Goal: Information Seeking & Learning: Understand process/instructions

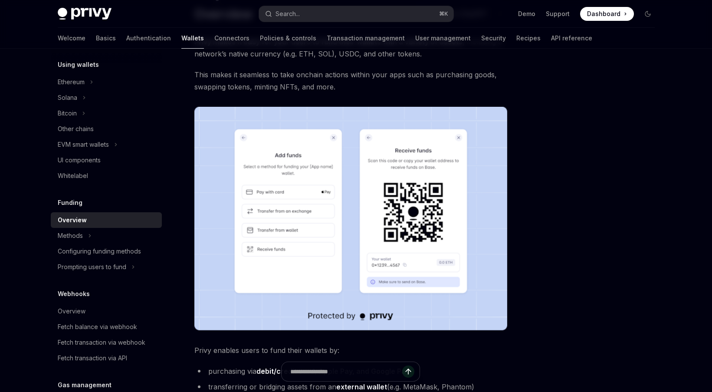
scroll to position [76, 0]
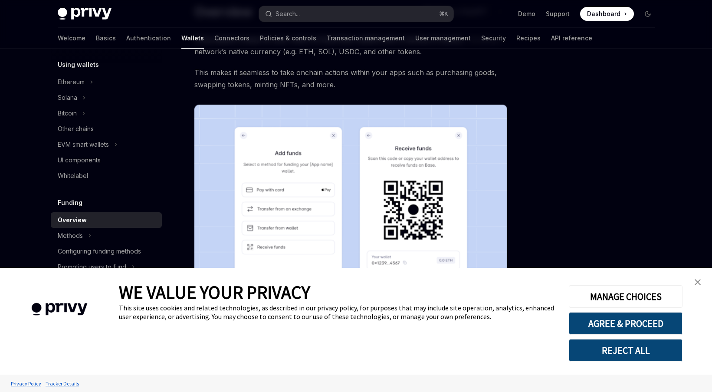
click at [705, 281] on link "close banner" at bounding box center [697, 281] width 17 height 17
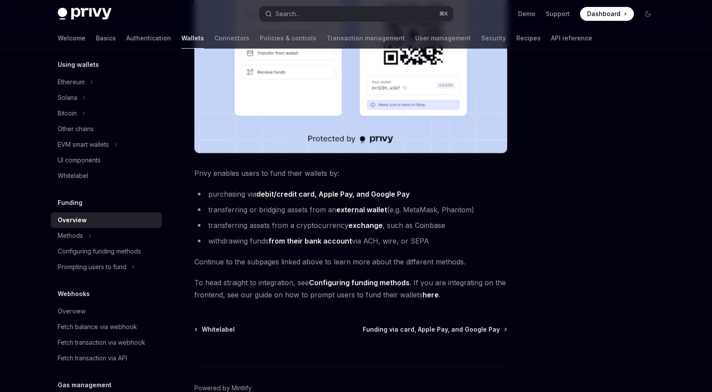
scroll to position [257, 0]
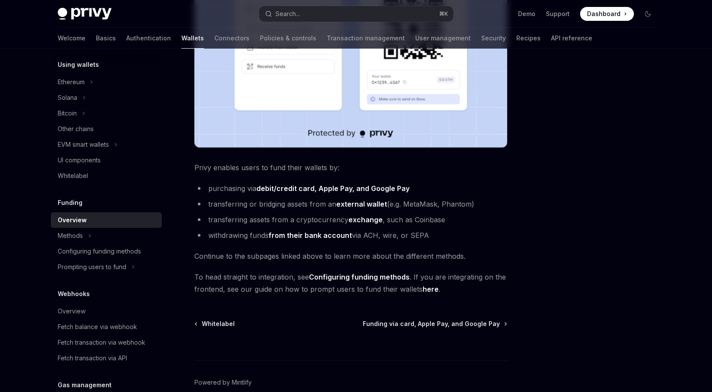
click at [50, 41] on div "Welcome Basics Authentication Wallets Connectors Policies & controls Transactio…" at bounding box center [356, 38] width 639 height 21
click at [55, 41] on div "Welcome Basics Authentication Wallets Connectors Policies & controls Transactio…" at bounding box center [356, 38] width 639 height 21
click at [96, 40] on link "Basics" at bounding box center [106, 38] width 20 height 21
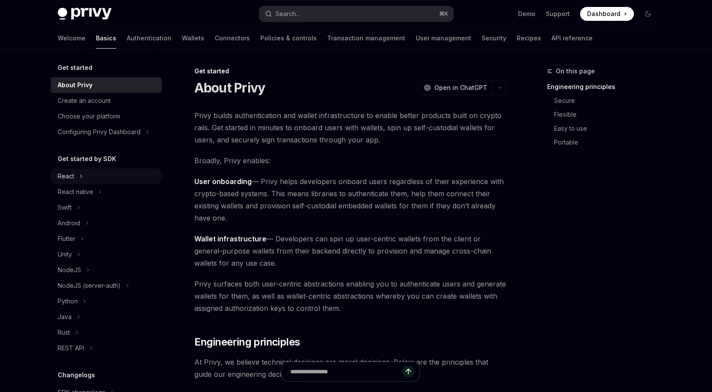
click at [78, 178] on button "React" at bounding box center [106, 176] width 111 height 16
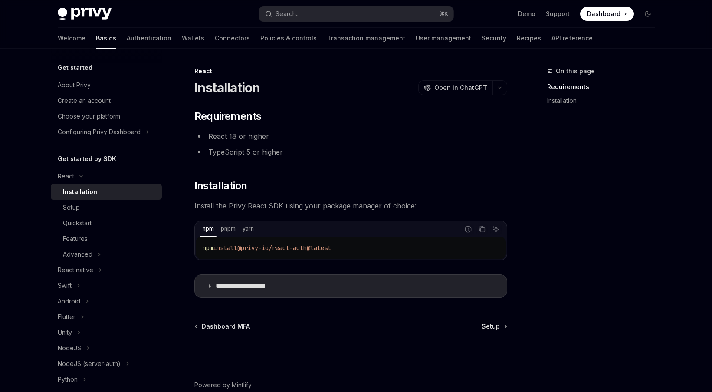
click at [506, 331] on div at bounding box center [350, 347] width 313 height 32
click at [500, 327] on link "Setup" at bounding box center [494, 326] width 25 height 9
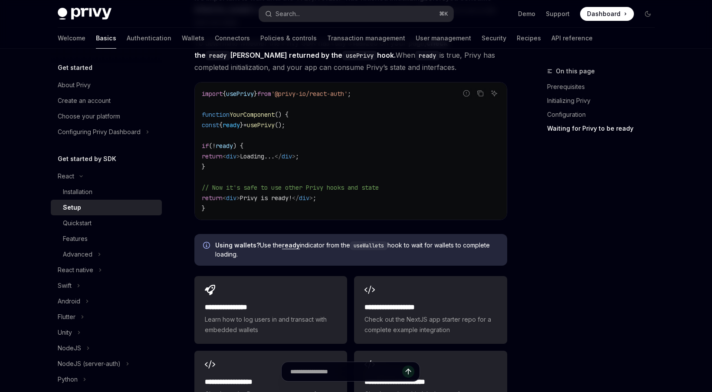
scroll to position [1110, 0]
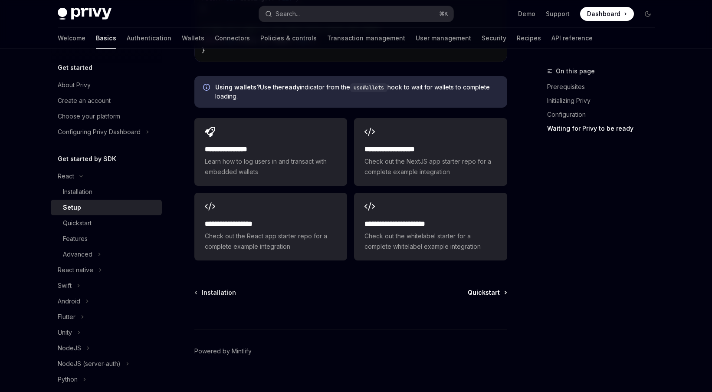
click at [487, 288] on span "Quickstart" at bounding box center [484, 292] width 32 height 9
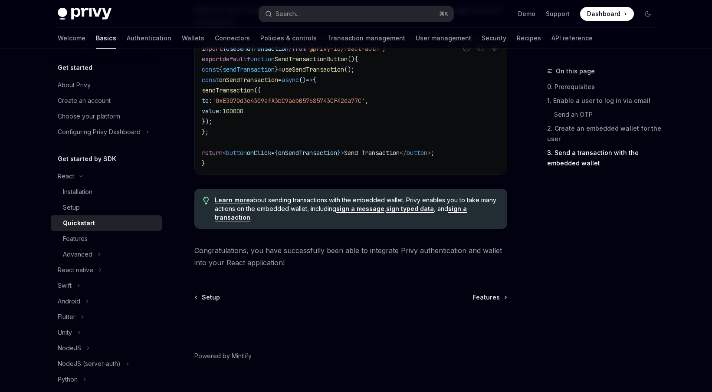
scroll to position [869, 0]
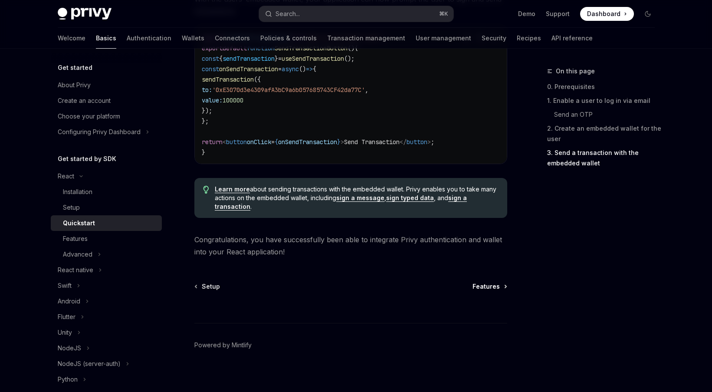
click at [494, 290] on span "Features" at bounding box center [486, 286] width 27 height 9
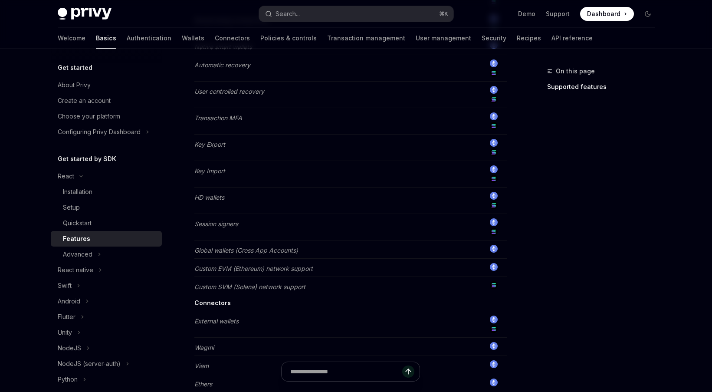
scroll to position [704, 0]
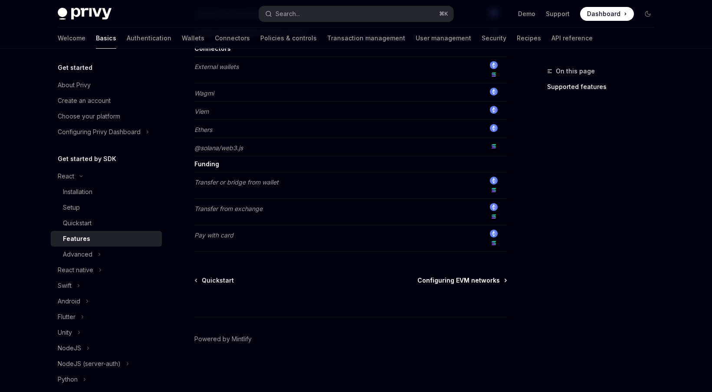
click at [428, 282] on span "Configuring EVM networks" at bounding box center [459, 280] width 82 height 9
type textarea "*"
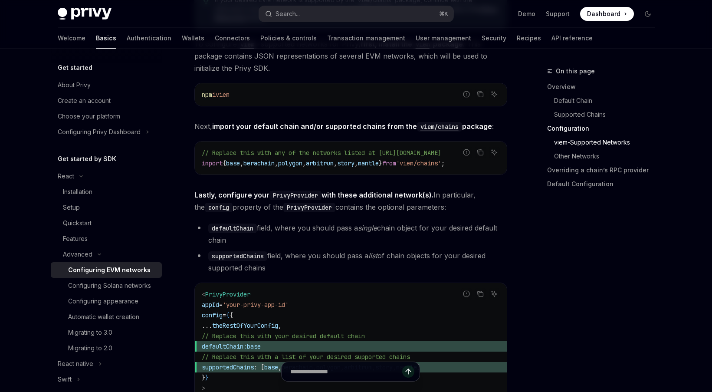
scroll to position [1066, 0]
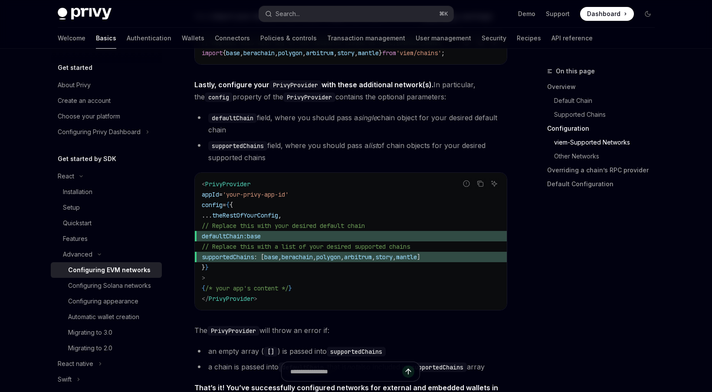
click at [376, 267] on code "< PrivyProvider appId = 'your-privy-app-id' config = { { ... theRestOfYourConfi…" at bounding box center [351, 241] width 298 height 125
